Goal: Navigation & Orientation: Find specific page/section

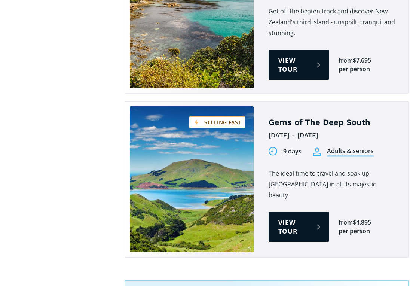
scroll to position [788, 0]
click at [292, 212] on link "View tour" at bounding box center [299, 227] width 61 height 30
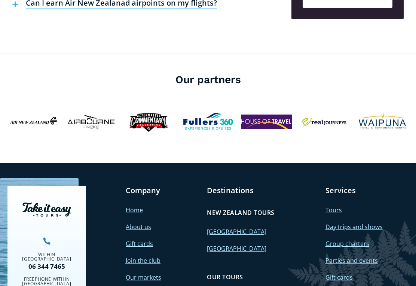
scroll to position [1670, 0]
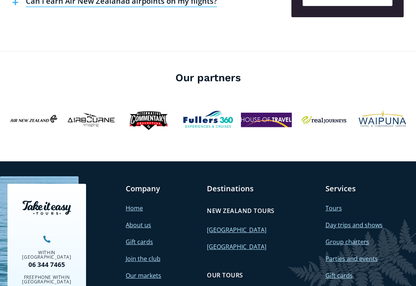
click at [296, 257] on div "Destinations New Zealand tours North Island South Island Our tours New Zealand …" at bounding box center [262, 261] width 111 height 154
click at [293, 251] on div "Destinations New Zealand tours North Island South Island Our tours New Zealand …" at bounding box center [262, 261] width 111 height 154
click at [137, 204] on link "Home" at bounding box center [134, 208] width 17 height 8
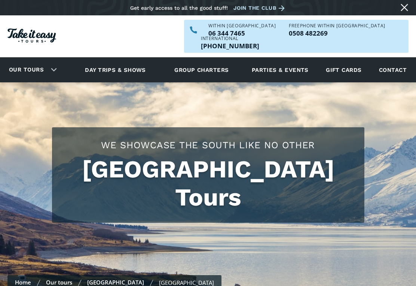
scroll to position [1682, 0]
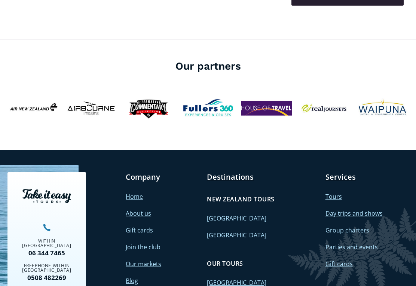
click at [150, 209] on link "About us" at bounding box center [138, 213] width 25 height 8
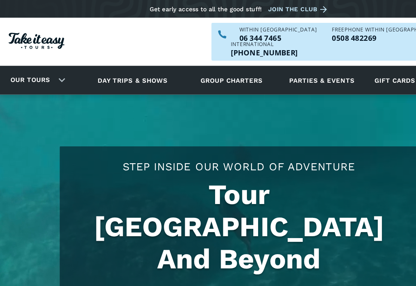
click at [54, 59] on div "Our tours" at bounding box center [31, 69] width 62 height 21
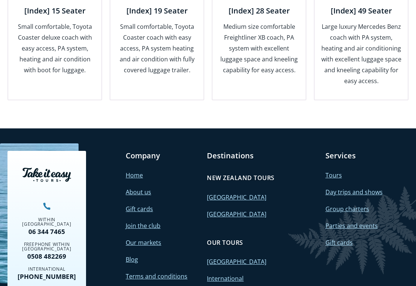
scroll to position [1057, 0]
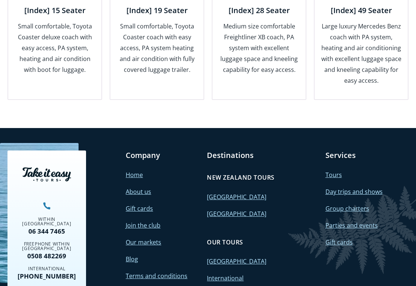
click at [241, 210] on link "[GEOGRAPHIC_DATA]" at bounding box center [236, 214] width 59 height 8
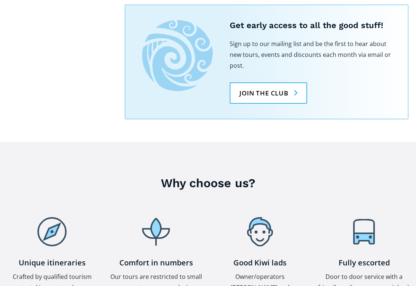
scroll to position [1065, 0]
